Goal: Information Seeking & Learning: Learn about a topic

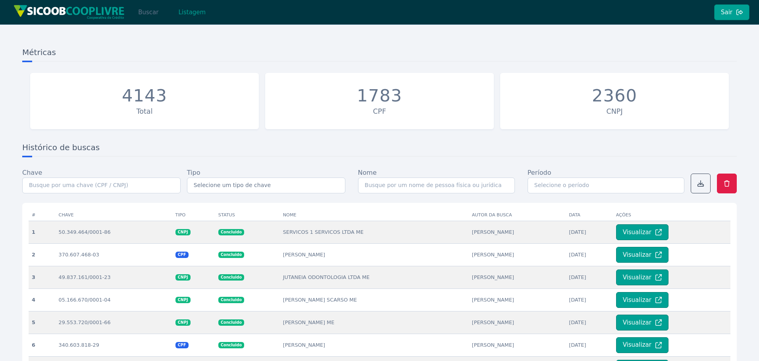
click at [149, 14] on button "Buscar" at bounding box center [148, 12] width 34 height 16
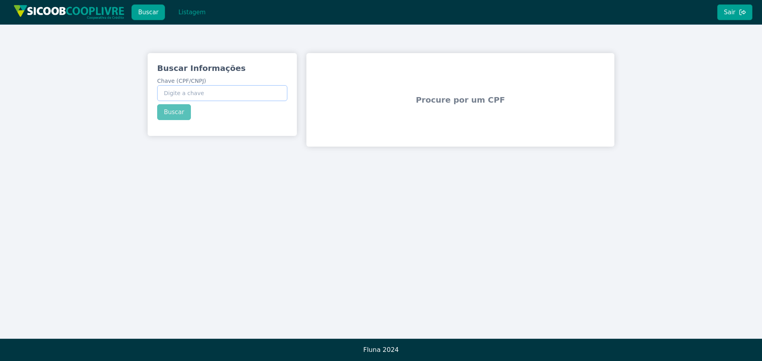
click at [203, 96] on input "Chave (CPF/CNPJ)" at bounding box center [222, 93] width 130 height 16
paste input "72.959.117/0001-08"
type input "72.959.117/0001-08"
click at [181, 109] on button "Buscar" at bounding box center [174, 112] width 34 height 16
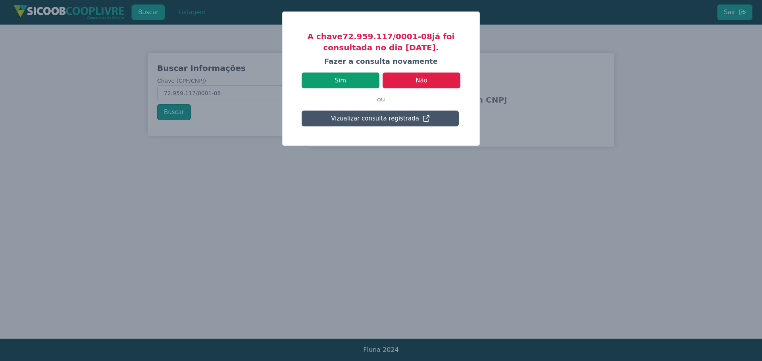
click at [369, 82] on button "Sim" at bounding box center [341, 81] width 78 height 16
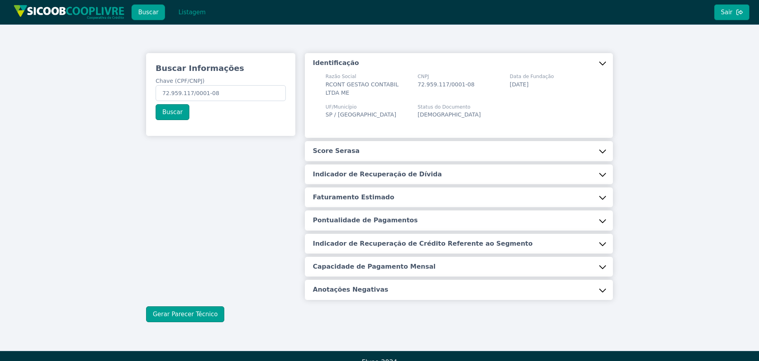
click at [360, 146] on button "Score Serasa" at bounding box center [459, 151] width 308 height 20
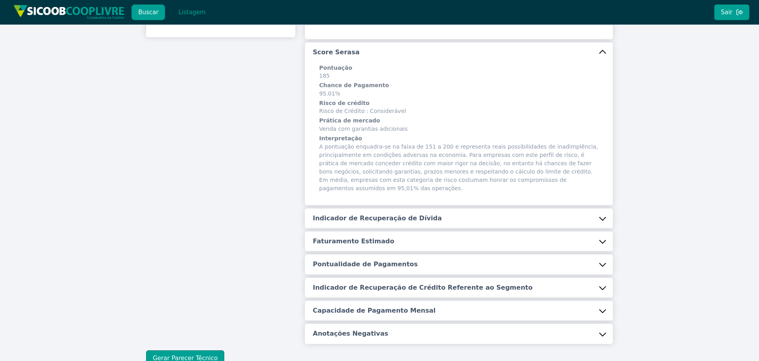
scroll to position [119, 0]
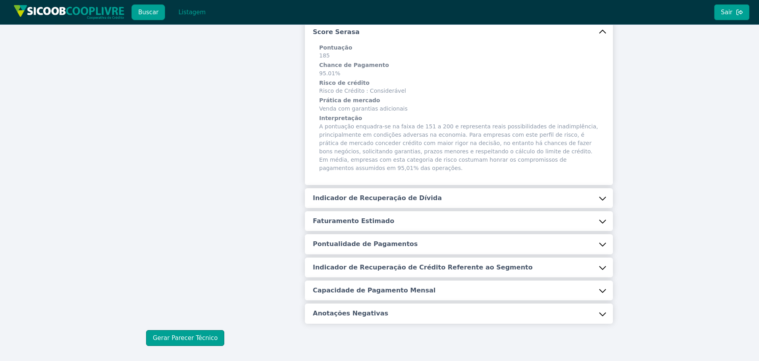
click at [375, 188] on button "Indicador de Recuperação de Dívida" at bounding box center [459, 198] width 308 height 20
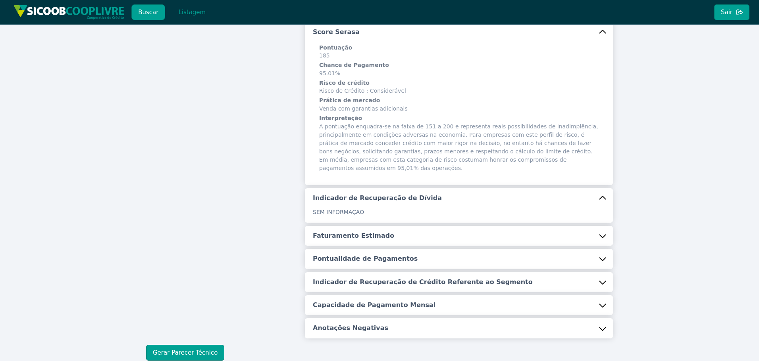
click at [386, 229] on button "Faturamento Estimado" at bounding box center [459, 236] width 308 height 20
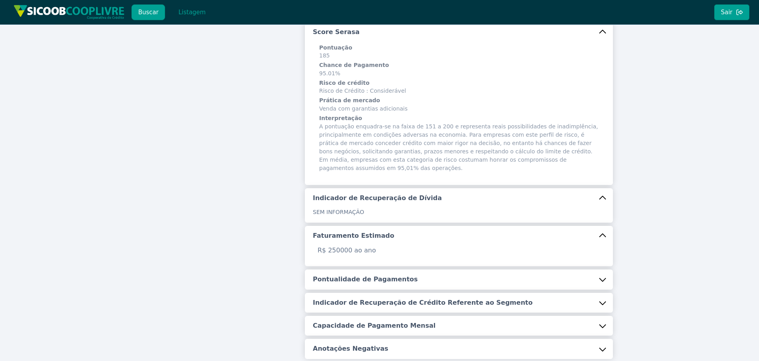
click at [392, 275] on h5 "Pontualidade de Pagamentos" at bounding box center [365, 279] width 105 height 9
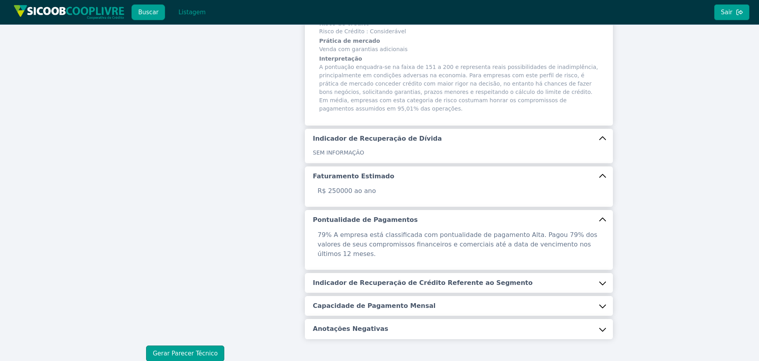
scroll to position [198, 0]
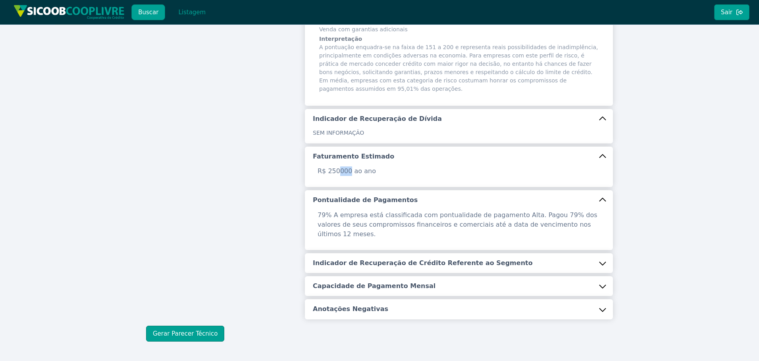
drag, startPoint x: 346, startPoint y: 162, endPoint x: 338, endPoint y: 163, distance: 7.9
click at [338, 167] on p "R$ 250000 ao ano" at bounding box center [459, 172] width 292 height 10
click at [356, 254] on button "Indicador de Recuperação de Crédito Referente ao Segmento" at bounding box center [459, 264] width 308 height 20
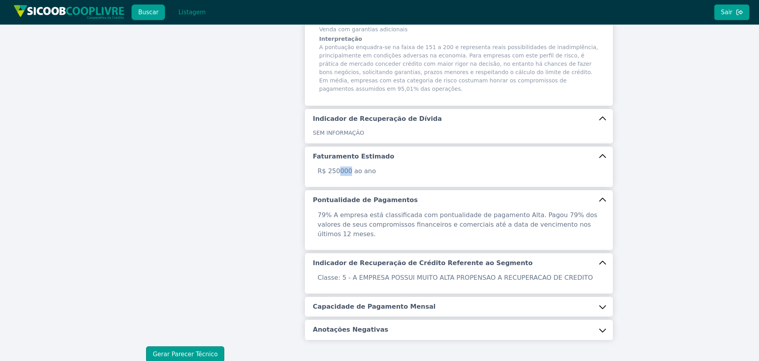
click at [363, 297] on button "Capacidade de Pagamento Mensal" at bounding box center [459, 307] width 308 height 20
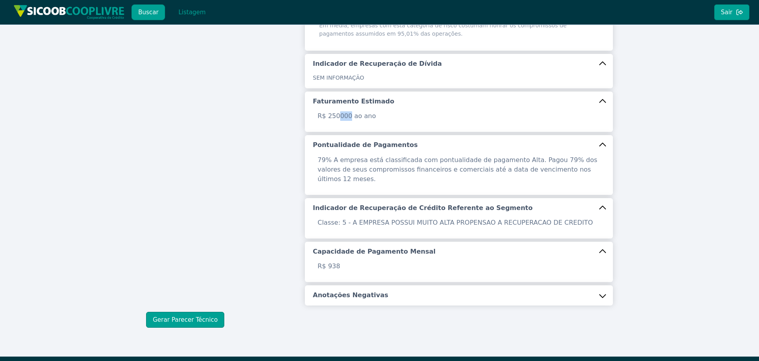
click at [353, 291] on h5 "Anotações Negativas" at bounding box center [350, 295] width 75 height 9
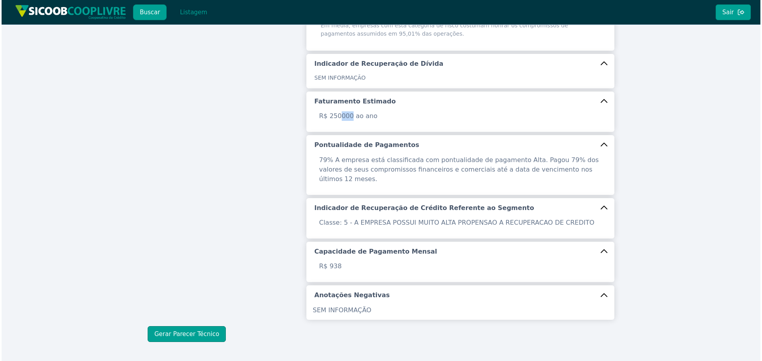
scroll to position [268, 0]
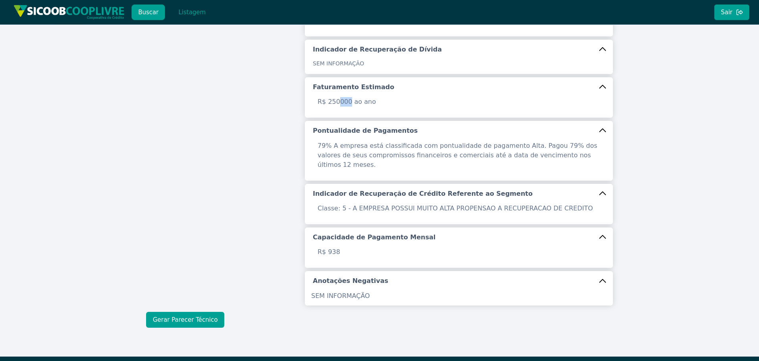
click at [179, 312] on button "Gerar Parecer Técnico" at bounding box center [185, 320] width 78 height 16
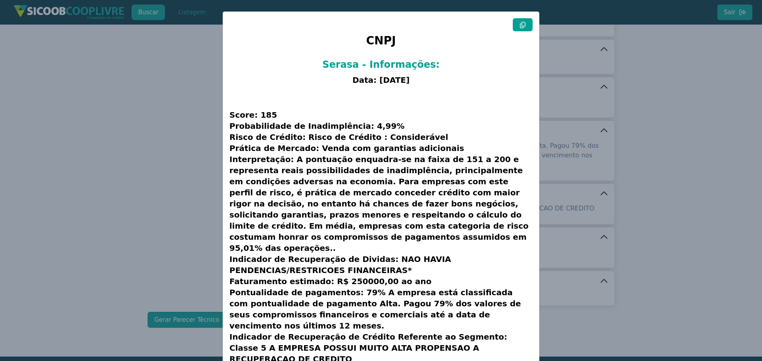
click at [521, 23] on icon at bounding box center [522, 25] width 6 height 6
copy p "000"
click at [521, 23] on icon at bounding box center [522, 25] width 6 height 6
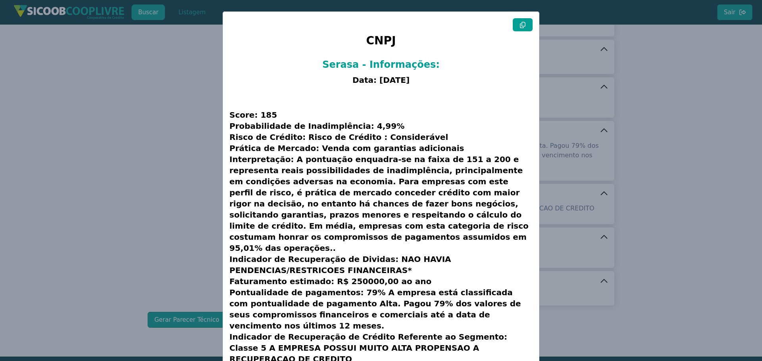
click at [521, 23] on icon at bounding box center [522, 25] width 6 height 6
